Goal: Information Seeking & Learning: Learn about a topic

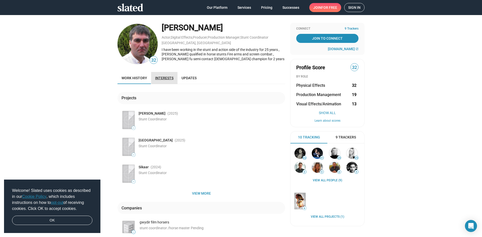
click at [165, 78] on span "Interests" at bounding box center [164, 78] width 18 height 4
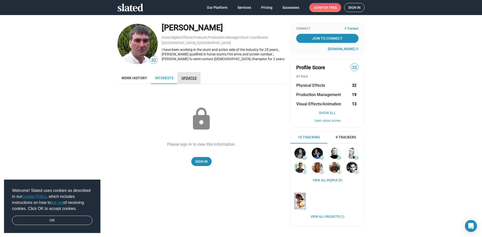
click at [190, 77] on span "Updates" at bounding box center [188, 78] width 15 height 4
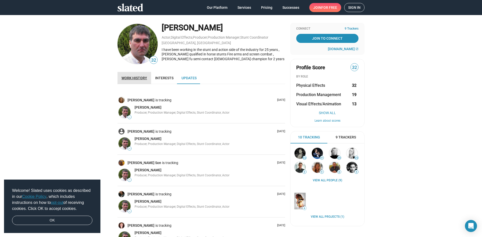
click at [136, 78] on span "Work history" at bounding box center [134, 78] width 26 height 4
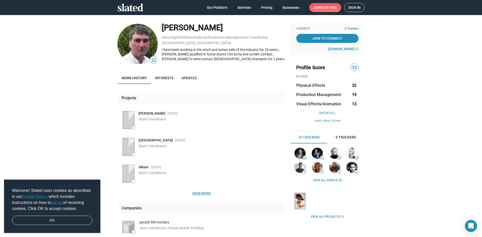
click at [204, 192] on span "View more" at bounding box center [201, 193] width 160 height 9
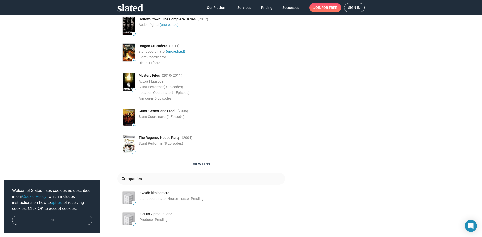
scroll to position [1669, 0]
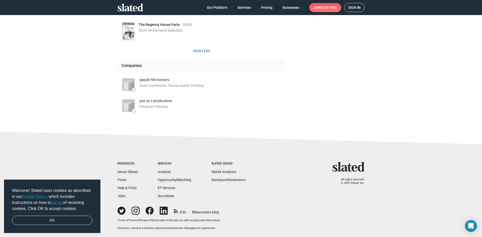
click at [171, 78] on div "gwydir film horsers" at bounding box center [211, 80] width 145 height 5
drag, startPoint x: 170, startPoint y: 77, endPoint x: 137, endPoint y: 75, distance: 32.7
click at [137, 75] on div "Companies — gwydir film horsers stunt coordinator /horse master Pending — just …" at bounding box center [201, 85] width 168 height 53
copy div "gwydir film horsers"
drag, startPoint x: 171, startPoint y: 99, endPoint x: 136, endPoint y: 99, distance: 35.1
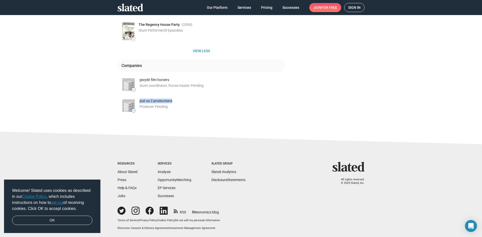
click at [136, 99] on li "— just us 2 productions Producer Pending" at bounding box center [203, 106] width 164 height 14
copy div "just us 2 productions"
